Goal: Book appointment/travel/reservation

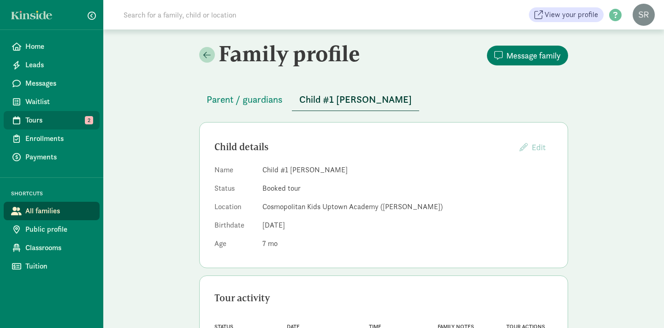
click at [31, 119] on span "Tours" at bounding box center [58, 120] width 67 height 11
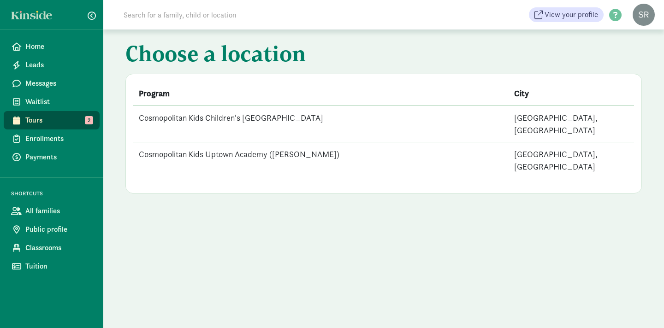
click at [239, 142] on td "Cosmopolitan Kids Uptown Academy ([PERSON_NAME])" at bounding box center [320, 160] width 375 height 36
click at [276, 142] on td "Cosmopolitan Kids Uptown Academy ([PERSON_NAME])" at bounding box center [320, 160] width 375 height 36
